Goal: Information Seeking & Learning: Find specific fact

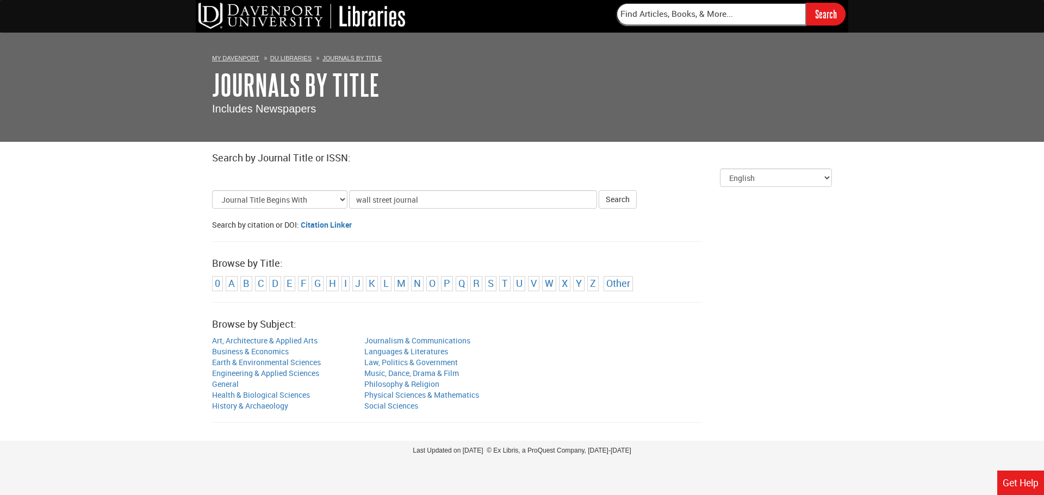
type input "wall street journal"
click at [599, 190] on button "Search" at bounding box center [618, 199] width 38 height 18
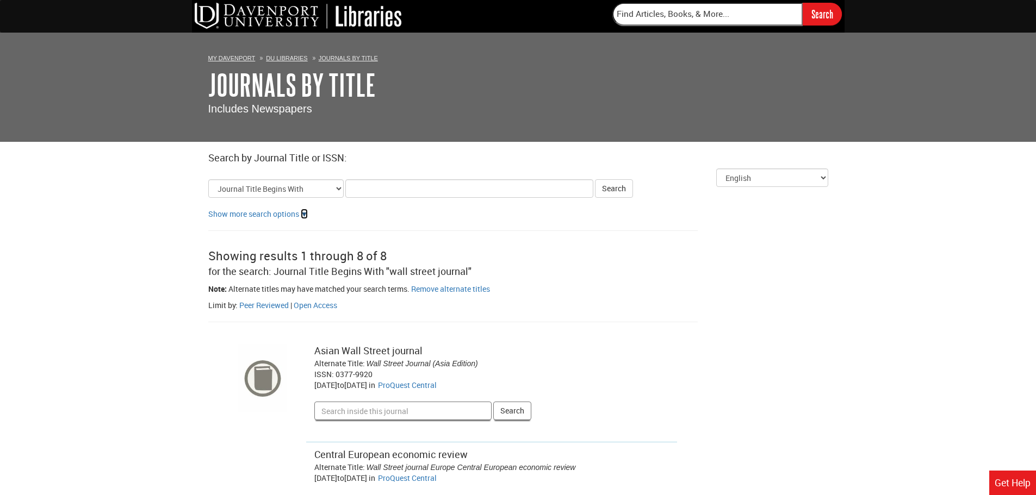
click at [305, 214] on link "▼" at bounding box center [305, 214] width 8 height 10
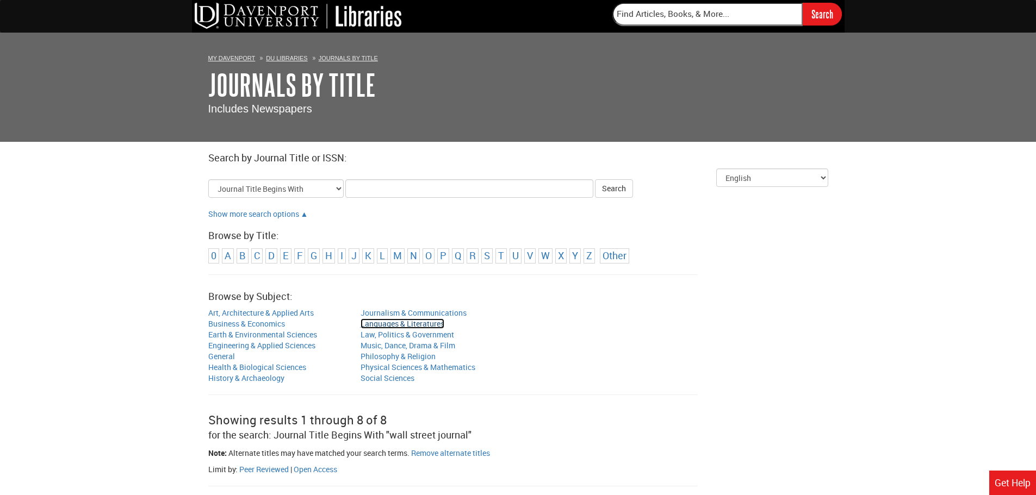
click at [439, 322] on link "Languages & Literatures" at bounding box center [403, 324] width 84 height 10
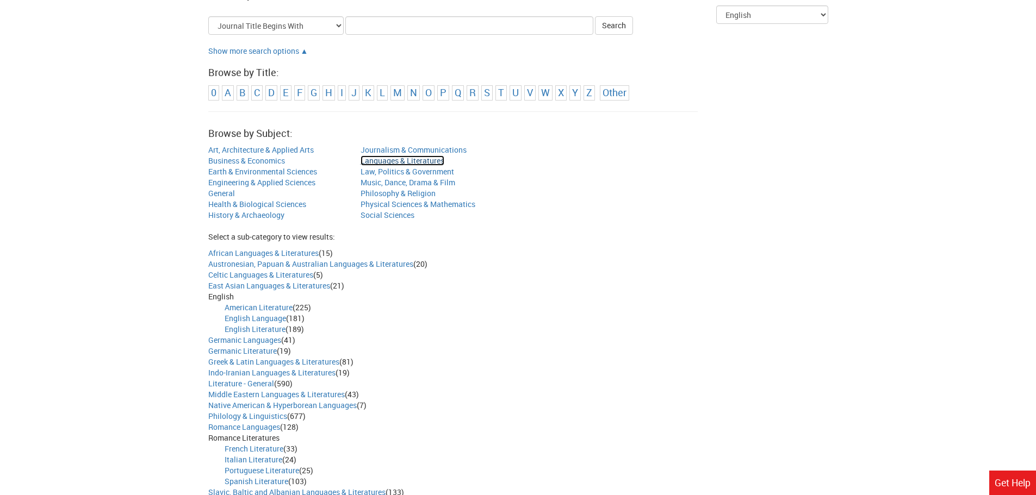
scroll to position [218, 0]
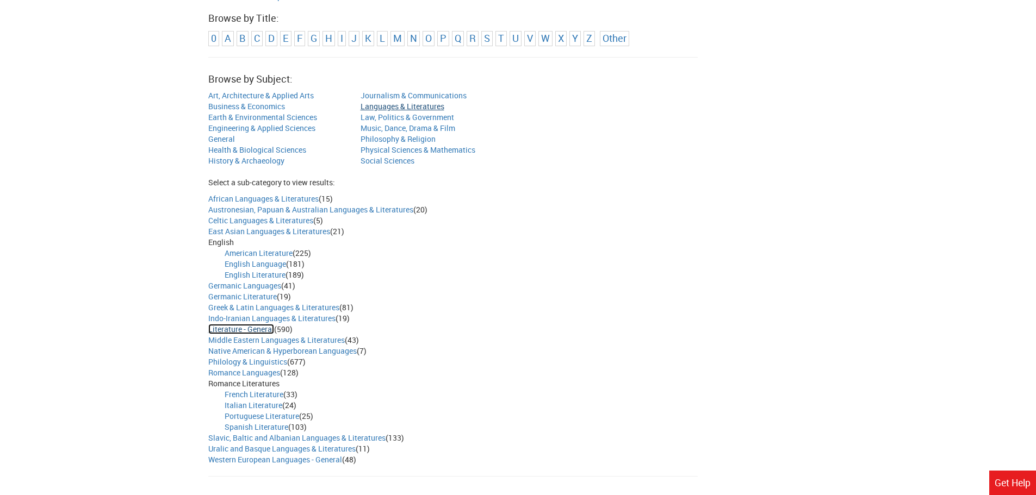
click at [251, 330] on link "Literature - General" at bounding box center [241, 329] width 66 height 10
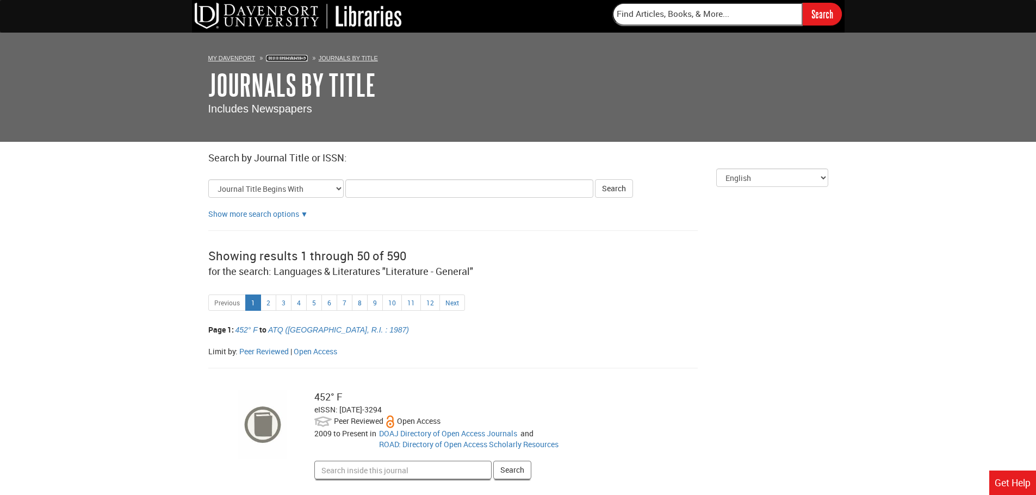
click at [289, 57] on link "DU Libraries" at bounding box center [286, 58] width 41 height 7
